Goal: Navigation & Orientation: Find specific page/section

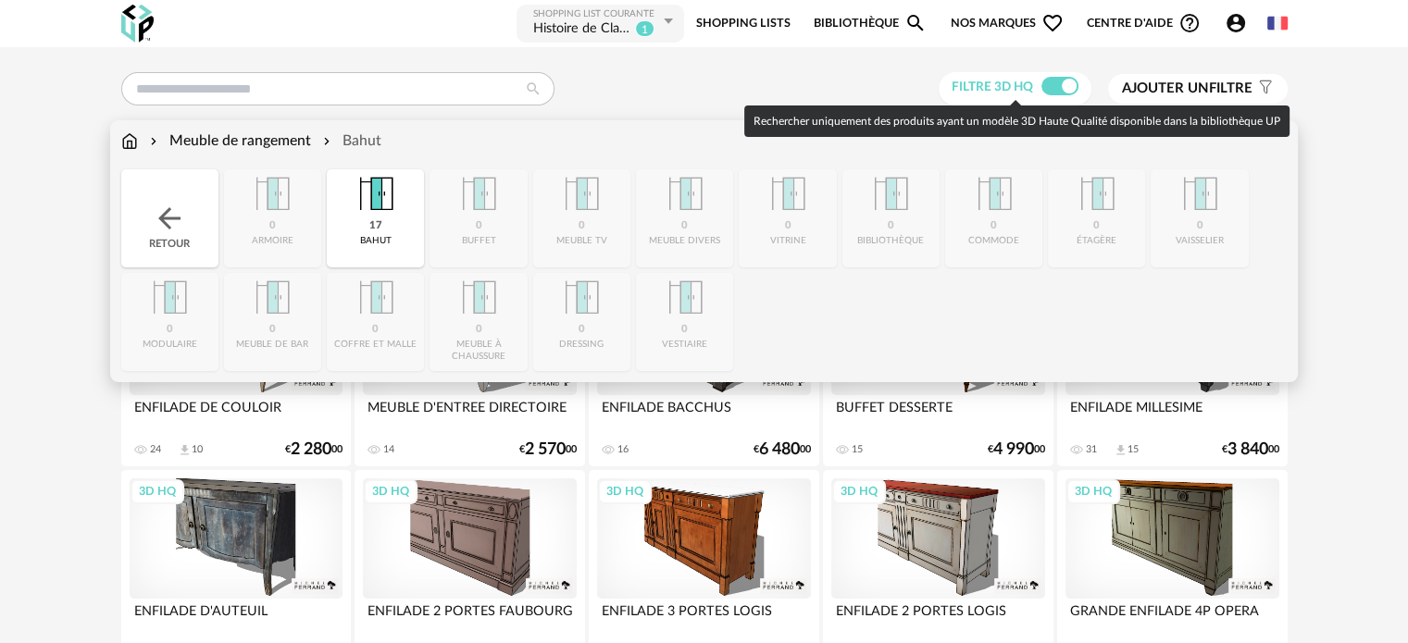
click at [208, 140] on div "Meuble de rangement" at bounding box center [228, 141] width 165 height 21
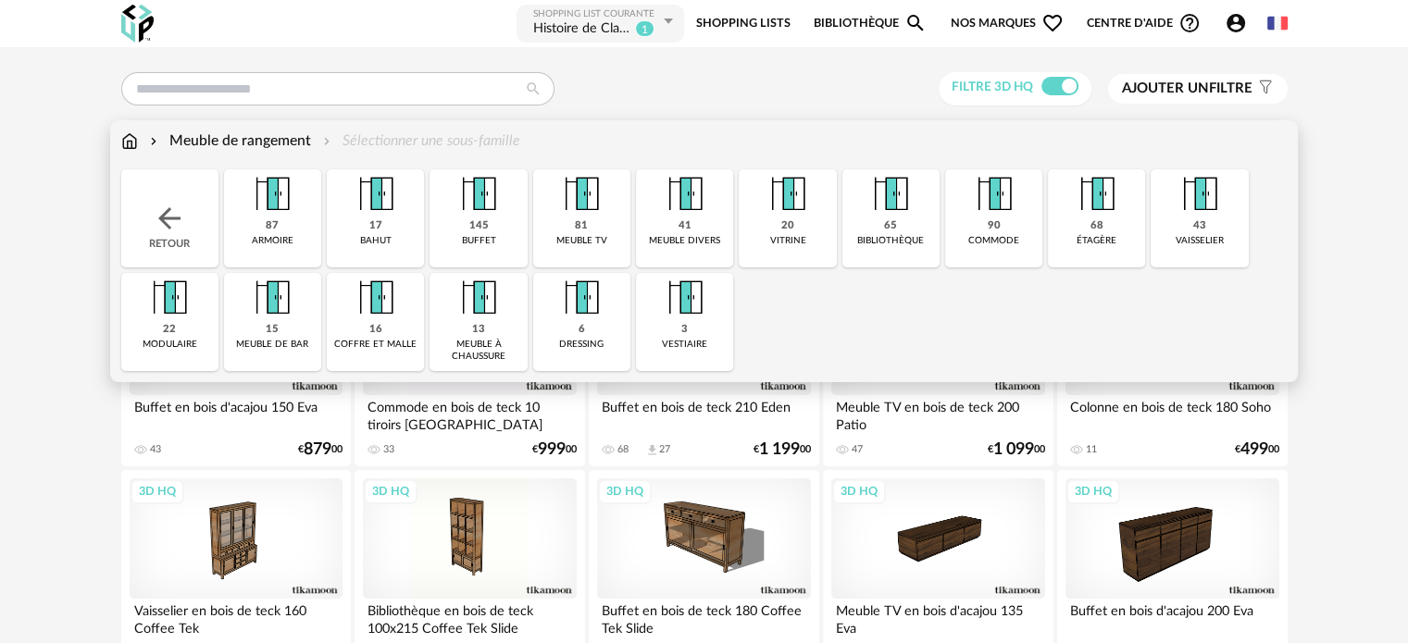
click at [980, 230] on div "90 commode" at bounding box center [993, 218] width 97 height 98
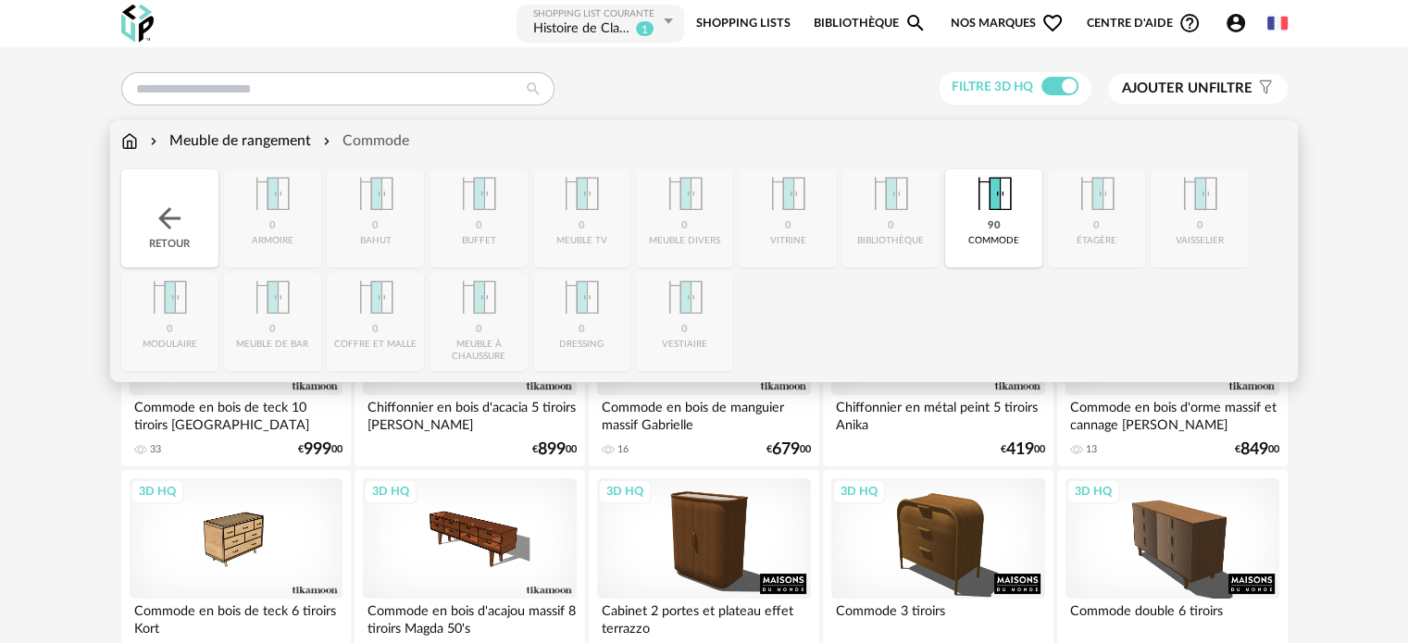
click at [302, 144] on div "Meuble de rangement" at bounding box center [228, 141] width 165 height 21
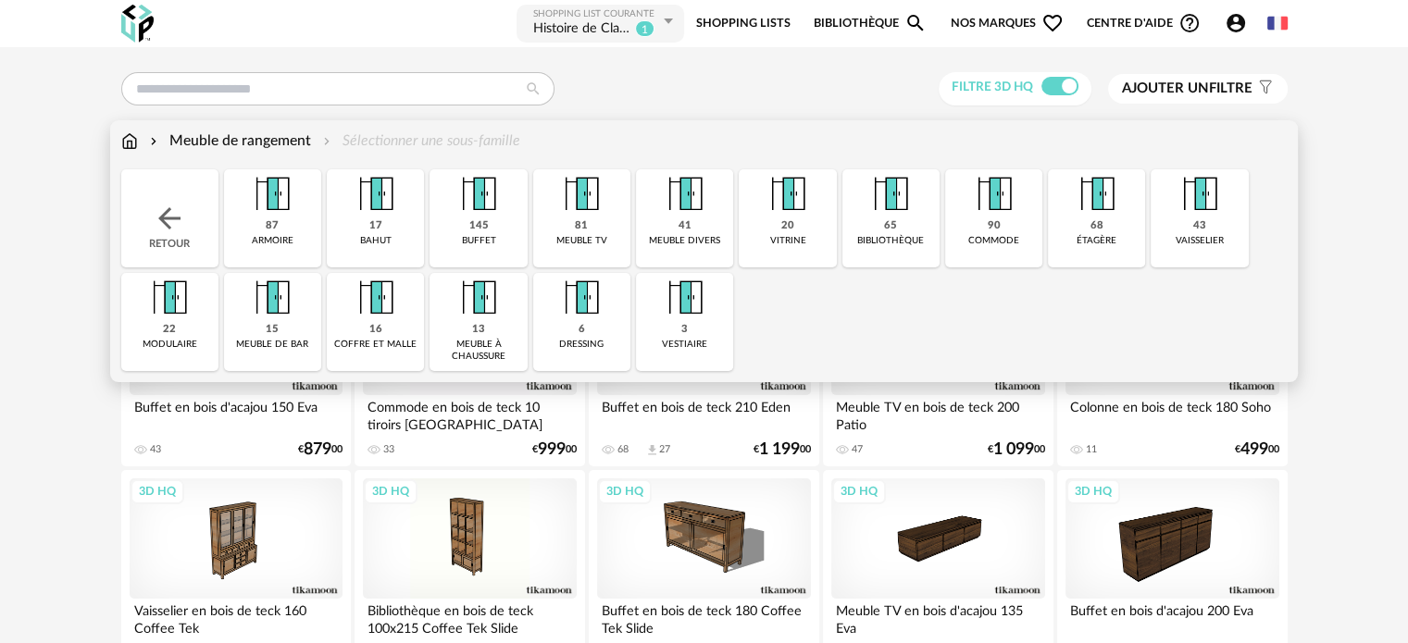
click at [663, 230] on div "41 meuble divers" at bounding box center [684, 218] width 97 height 98
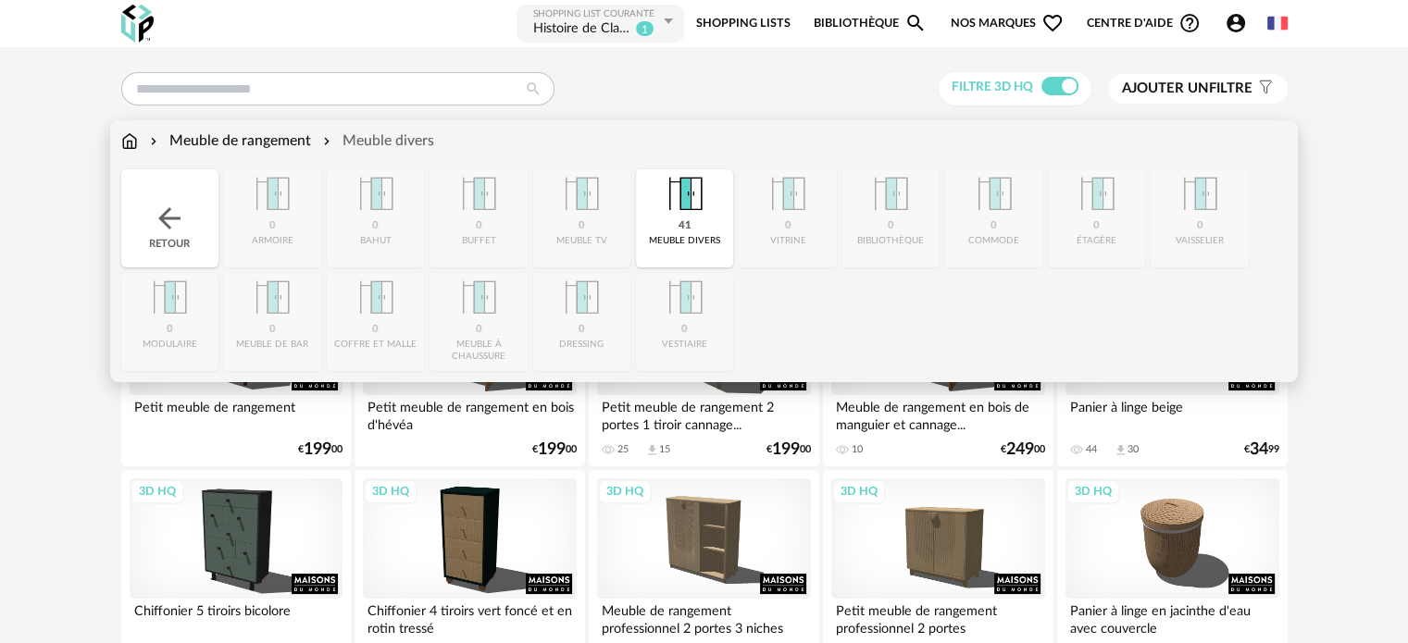
click at [233, 136] on div "Meuble de rangement" at bounding box center [228, 141] width 165 height 21
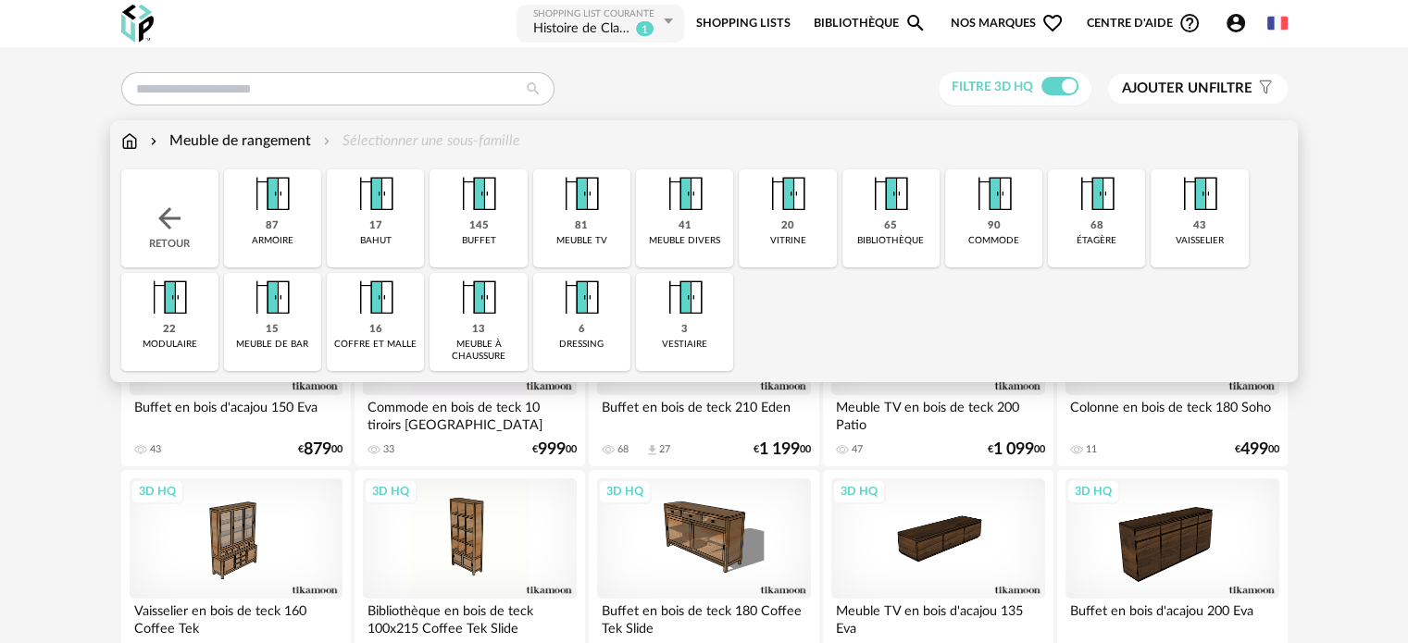
click at [129, 144] on img at bounding box center [129, 141] width 17 height 21
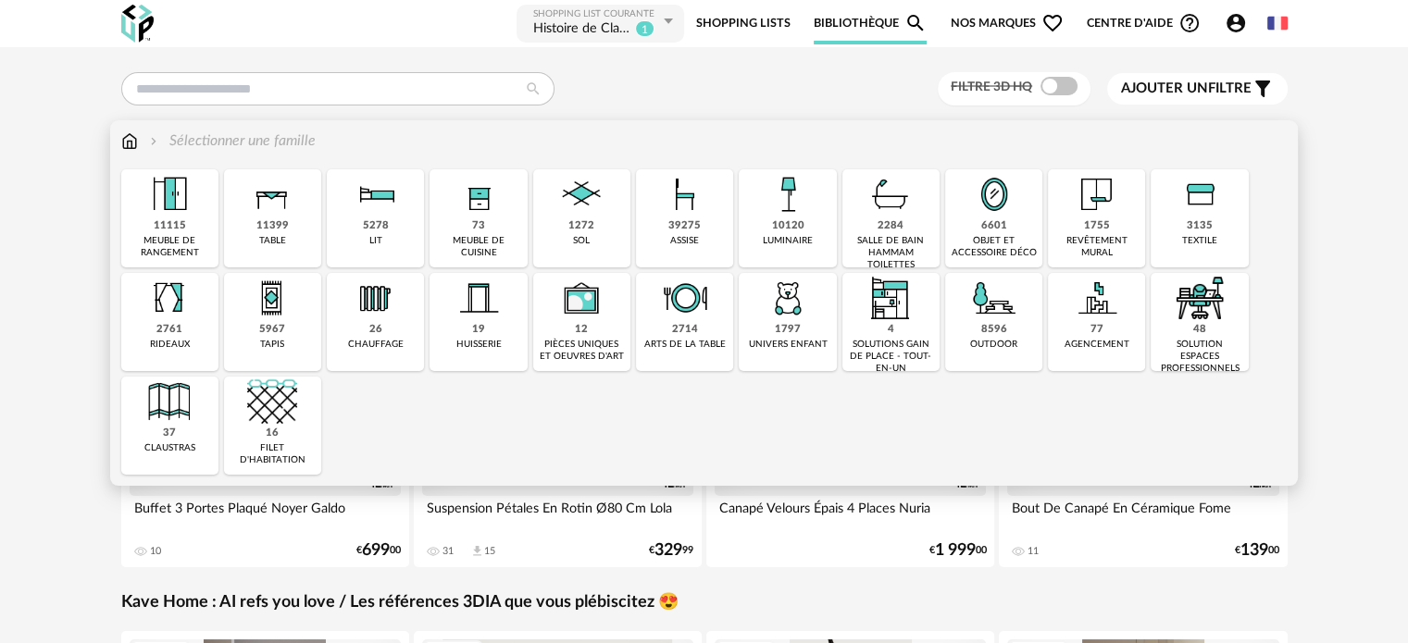
click at [367, 225] on div "5278" at bounding box center [376, 226] width 26 height 14
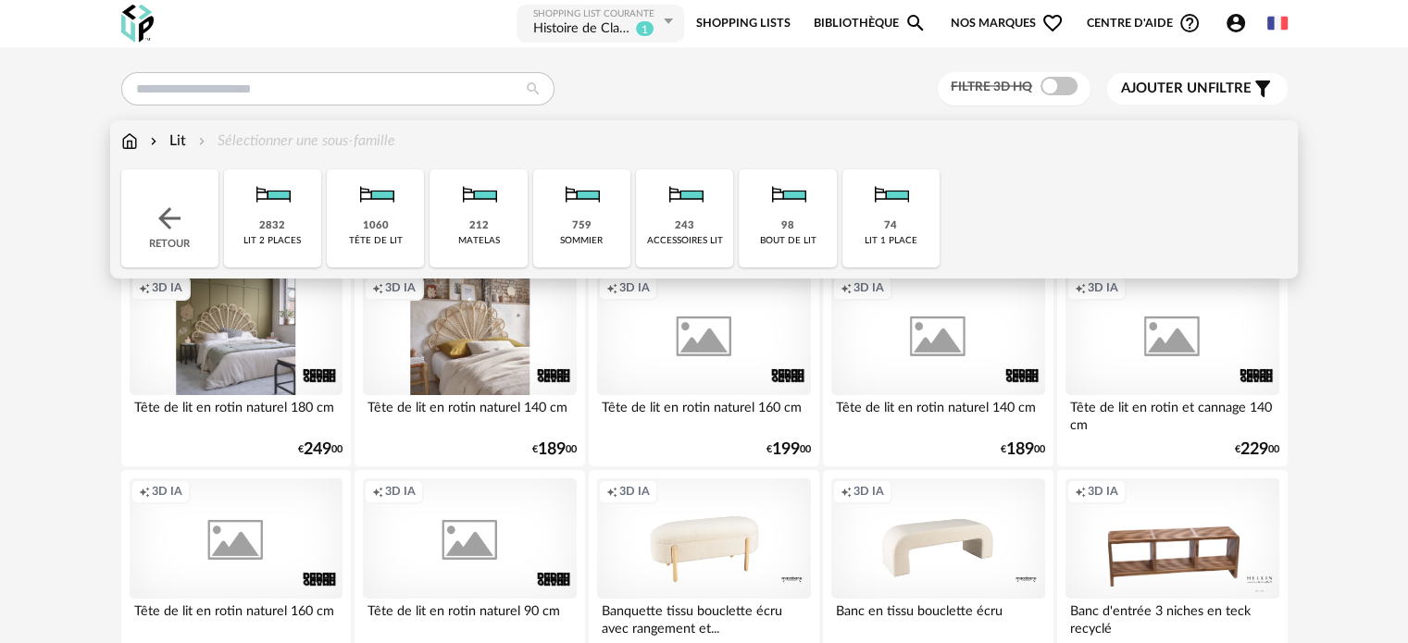
click at [681, 233] on div "243 accessoires lit" at bounding box center [684, 218] width 97 height 98
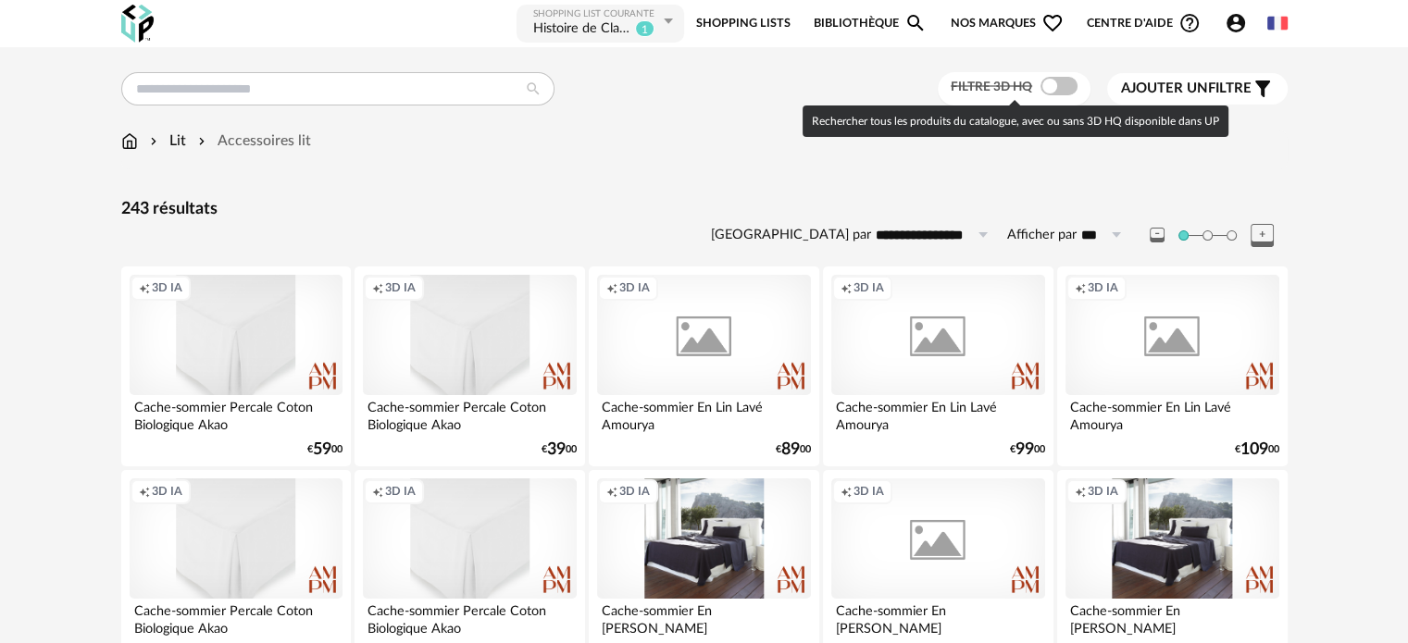
click at [1052, 87] on span at bounding box center [1059, 86] width 37 height 19
